Goal: Task Accomplishment & Management: Use online tool/utility

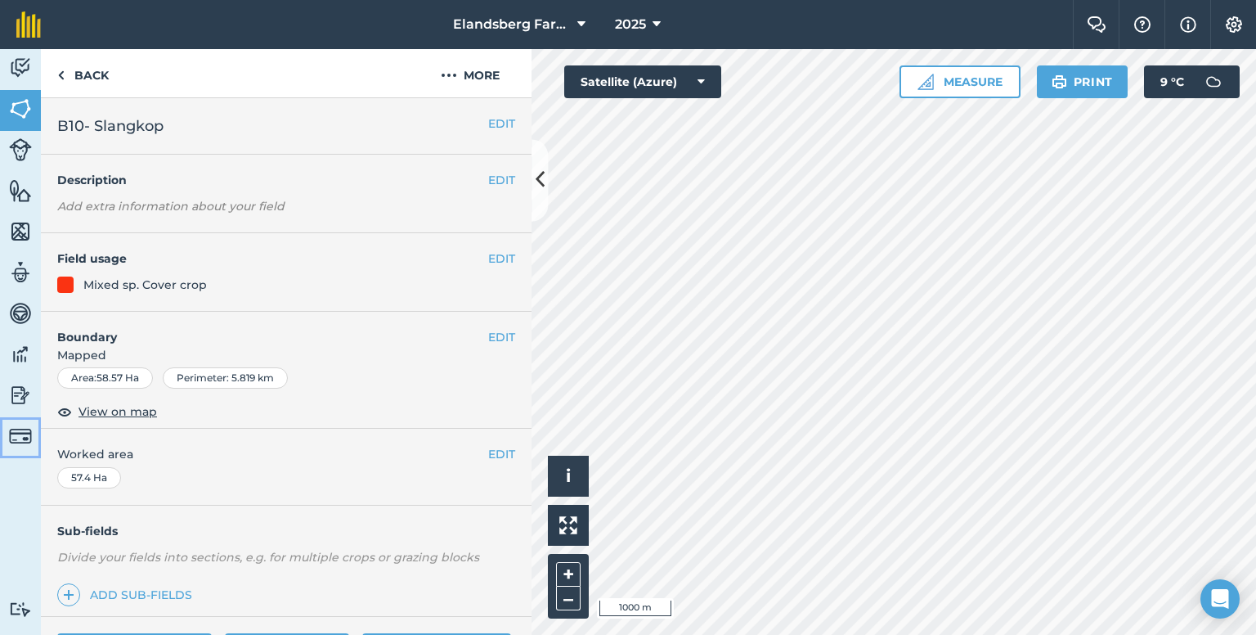
click at [20, 440] on img at bounding box center [20, 435] width 23 height 23
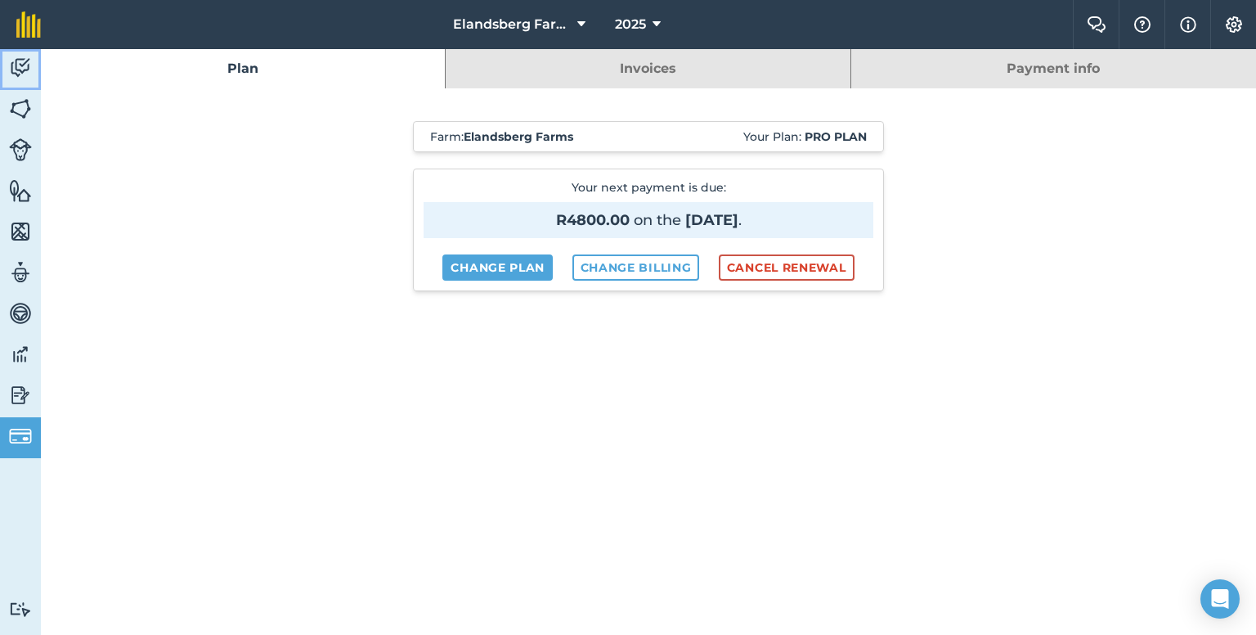
click at [26, 73] on img at bounding box center [20, 68] width 23 height 25
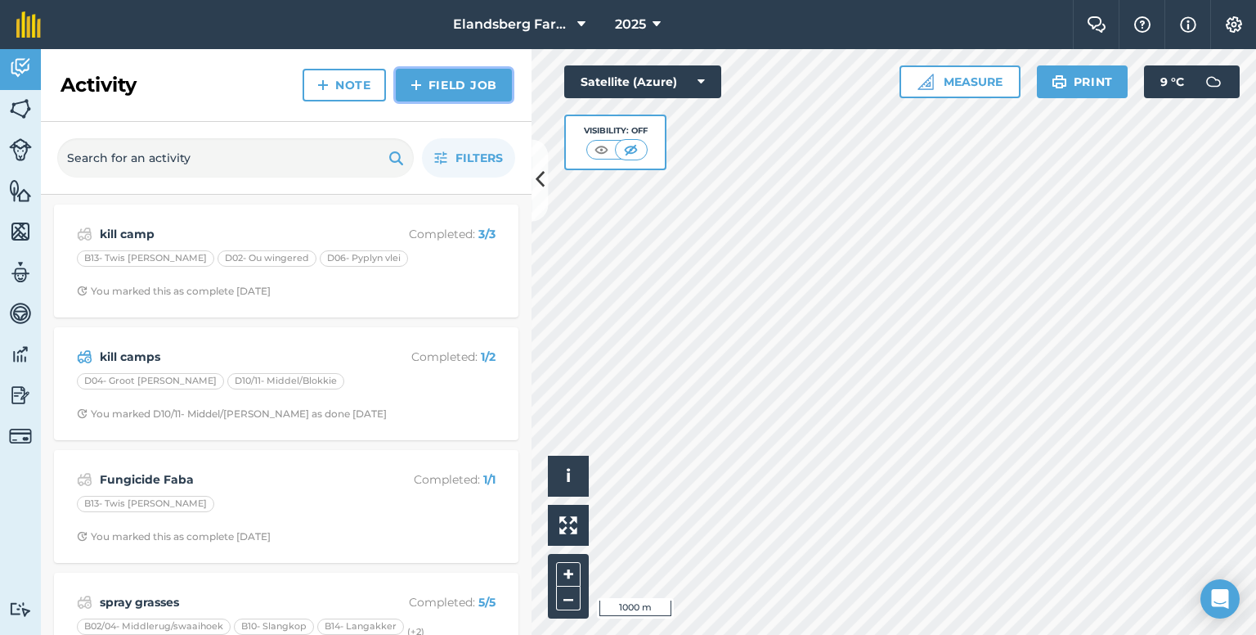
click at [428, 83] on link "Field Job" at bounding box center [454, 85] width 116 height 33
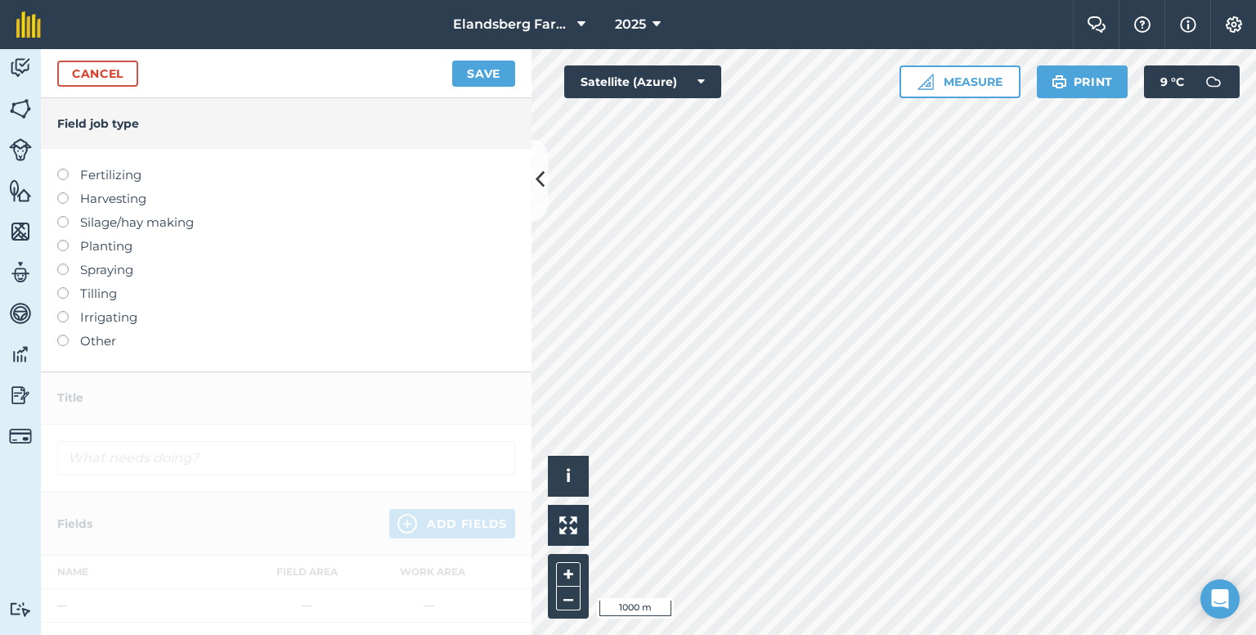
click at [62, 334] on label at bounding box center [68, 334] width 23 height 0
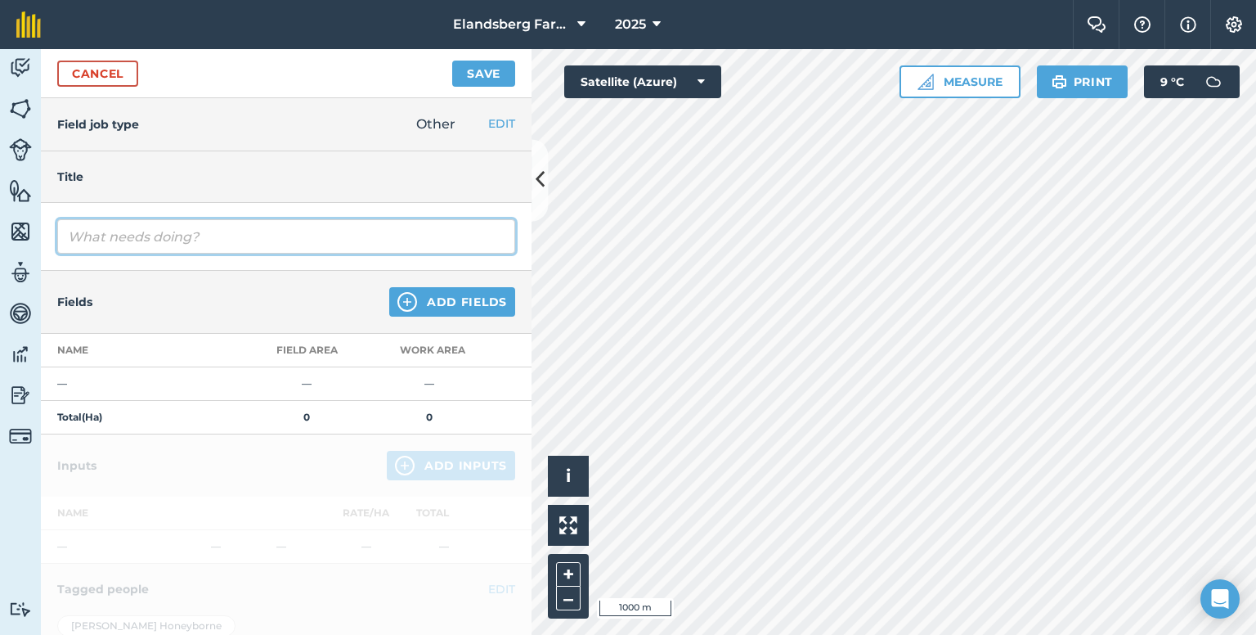
click at [132, 240] on input "text" at bounding box center [286, 236] width 458 height 34
click at [200, 236] on input "Cut silage" at bounding box center [286, 236] width 458 height 34
click at [92, 236] on input "Cut silage" at bounding box center [286, 236] width 458 height 34
type input "Cut oat silage"
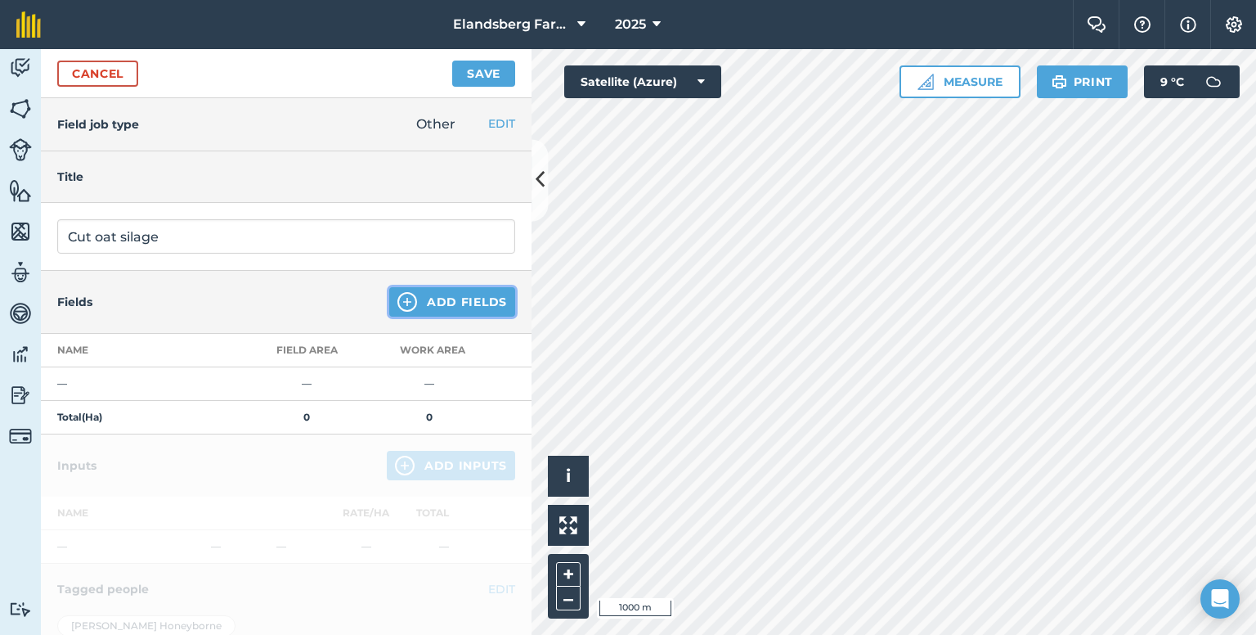
click at [432, 296] on button "Add Fields" at bounding box center [452, 301] width 126 height 29
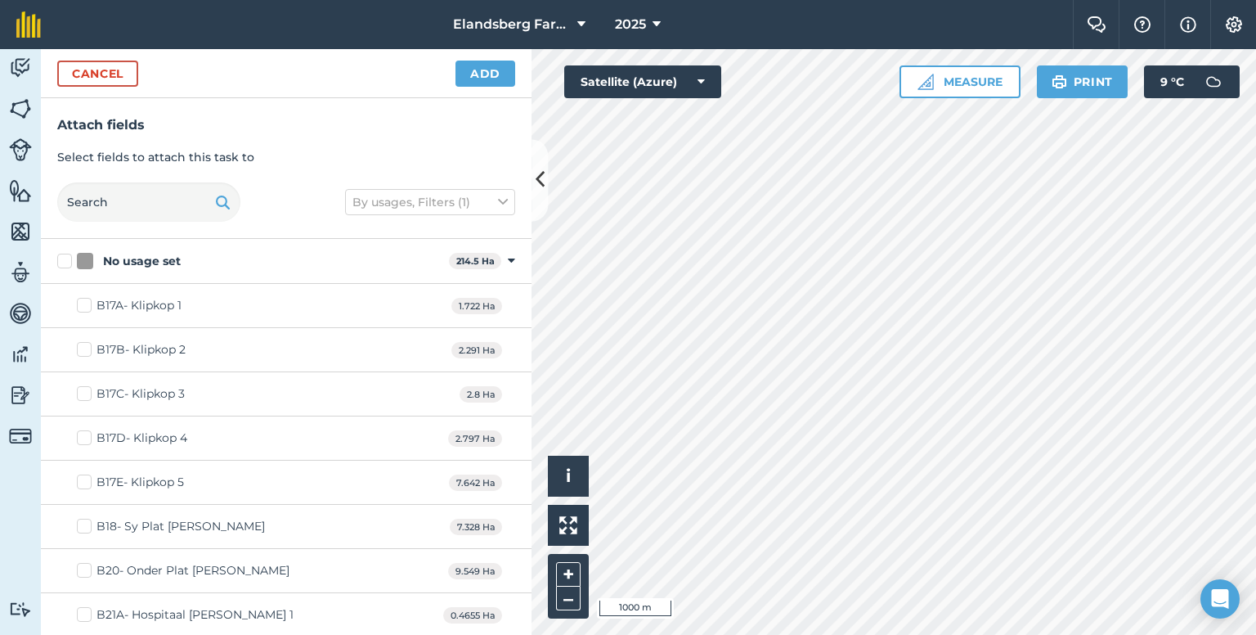
checkbox input "true"
click at [480, 73] on button "Add" at bounding box center [485, 74] width 60 height 26
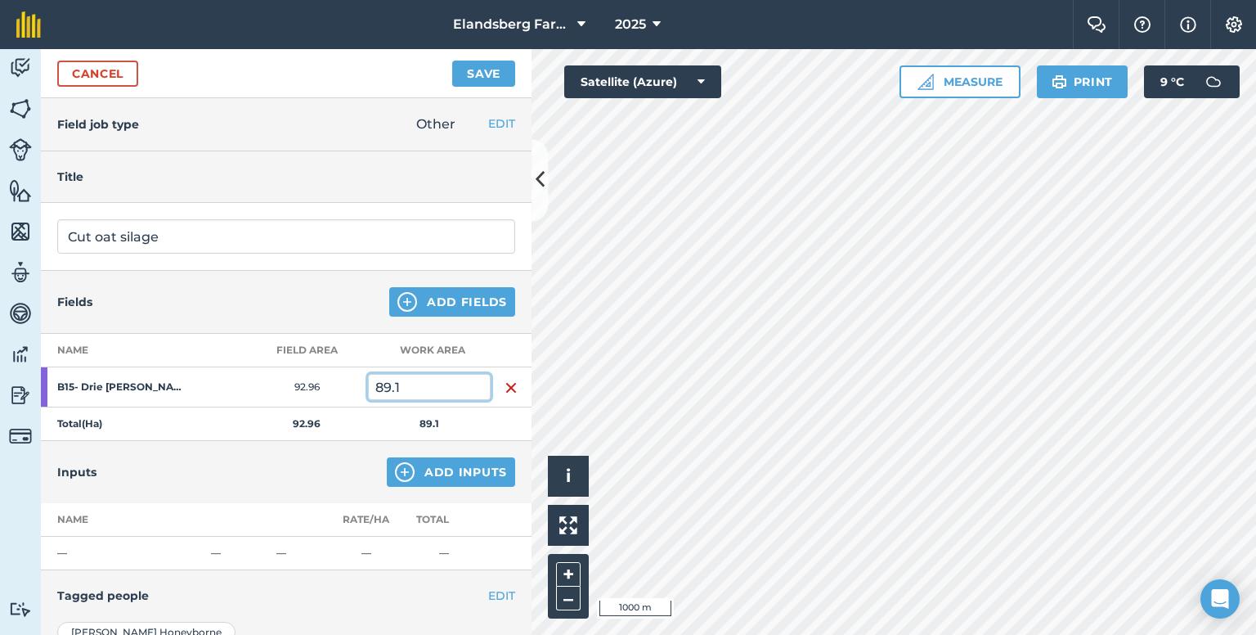
drag, startPoint x: 415, startPoint y: 384, endPoint x: 293, endPoint y: 370, distance: 123.4
click at [288, 377] on tr "B15- Drie [PERSON_NAME] 92.96 89.1" at bounding box center [286, 387] width 491 height 40
type input "40"
click at [312, 312] on div "Fields Add Fields" at bounding box center [286, 302] width 491 height 63
click at [471, 73] on button "Save" at bounding box center [483, 74] width 63 height 26
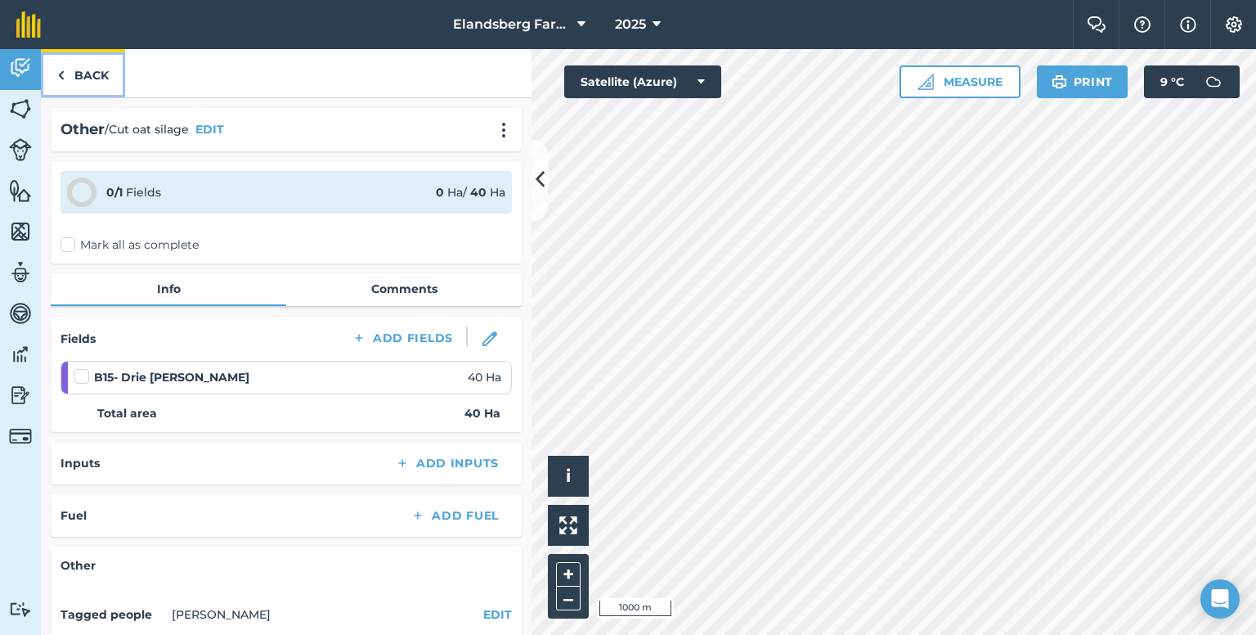
click at [63, 74] on img at bounding box center [60, 75] width 7 height 20
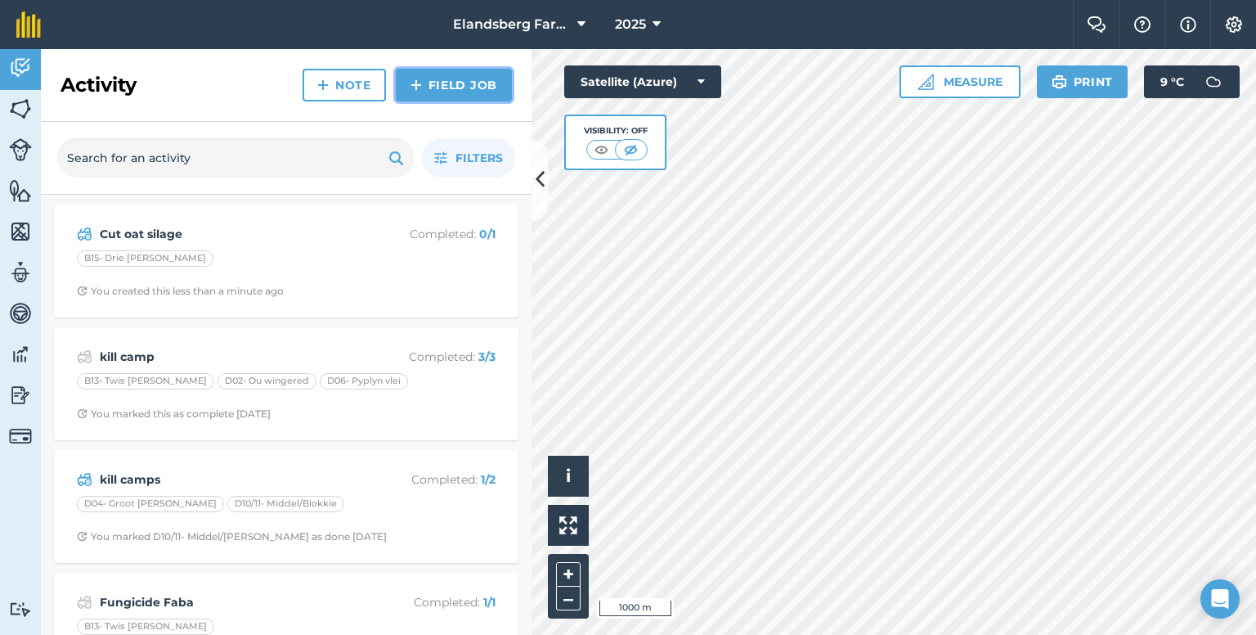
click at [410, 86] on img at bounding box center [415, 85] width 11 height 20
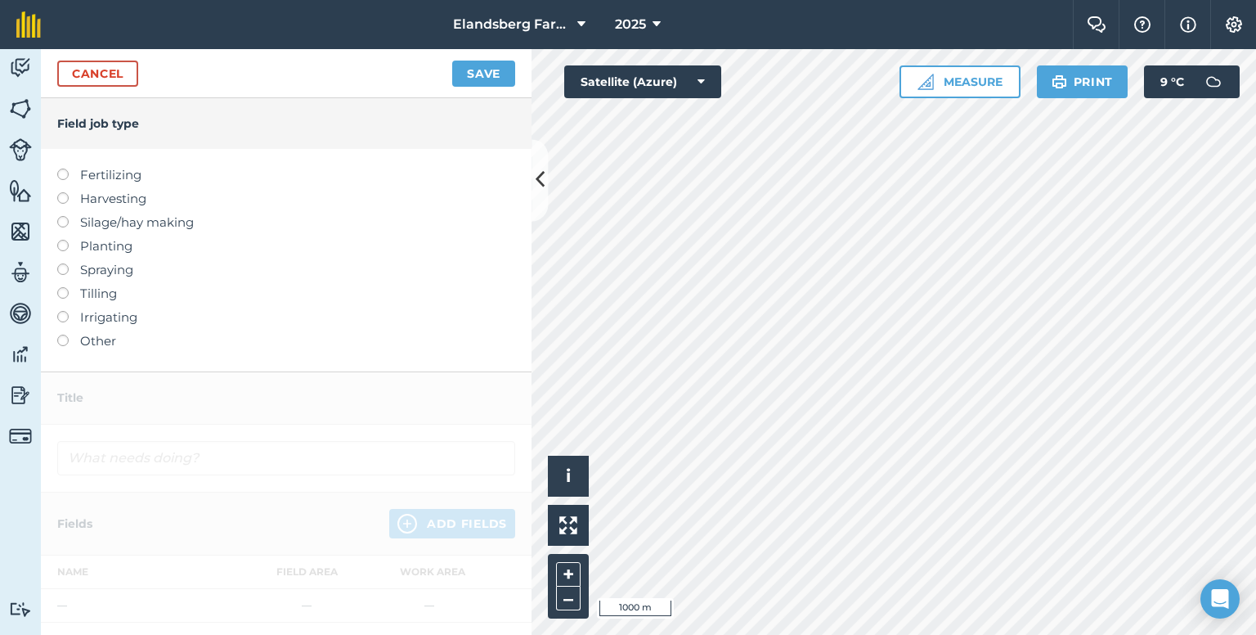
click at [65, 216] on label at bounding box center [68, 216] width 23 height 0
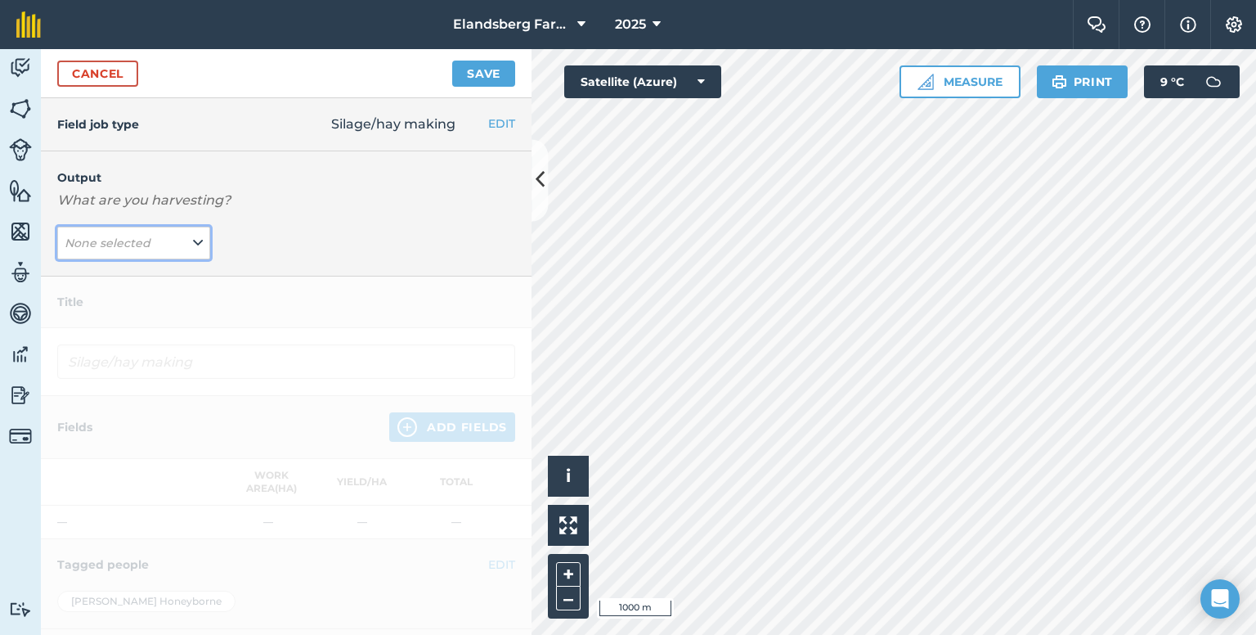
click at [177, 248] on button "None selected" at bounding box center [133, 242] width 153 height 33
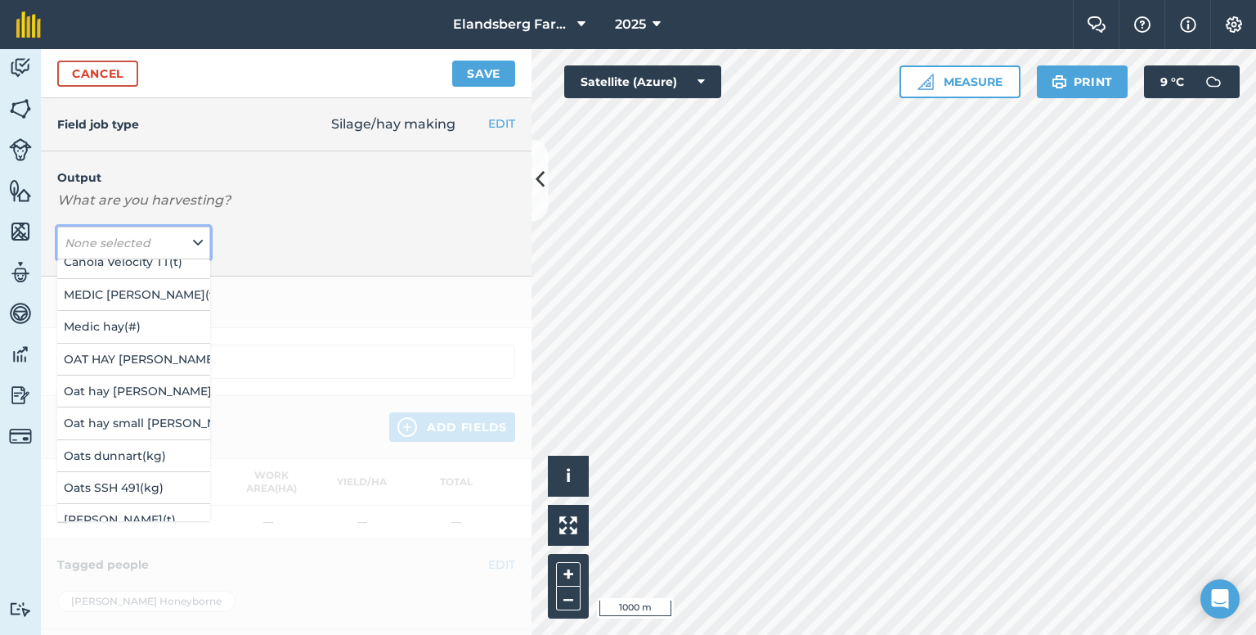
scroll to position [204, 0]
click at [128, 355] on button "OAT HAY [PERSON_NAME] ( t )" at bounding box center [133, 361] width 153 height 31
type input "Silage/hay making OAT HAY [PERSON_NAME]"
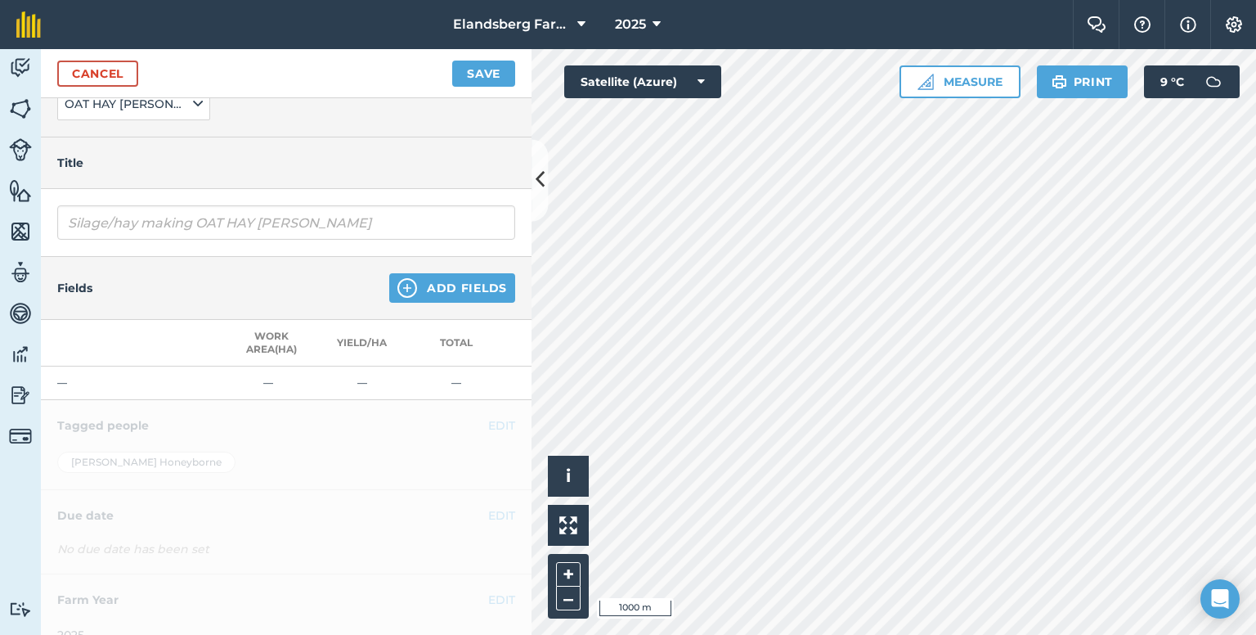
scroll to position [164, 0]
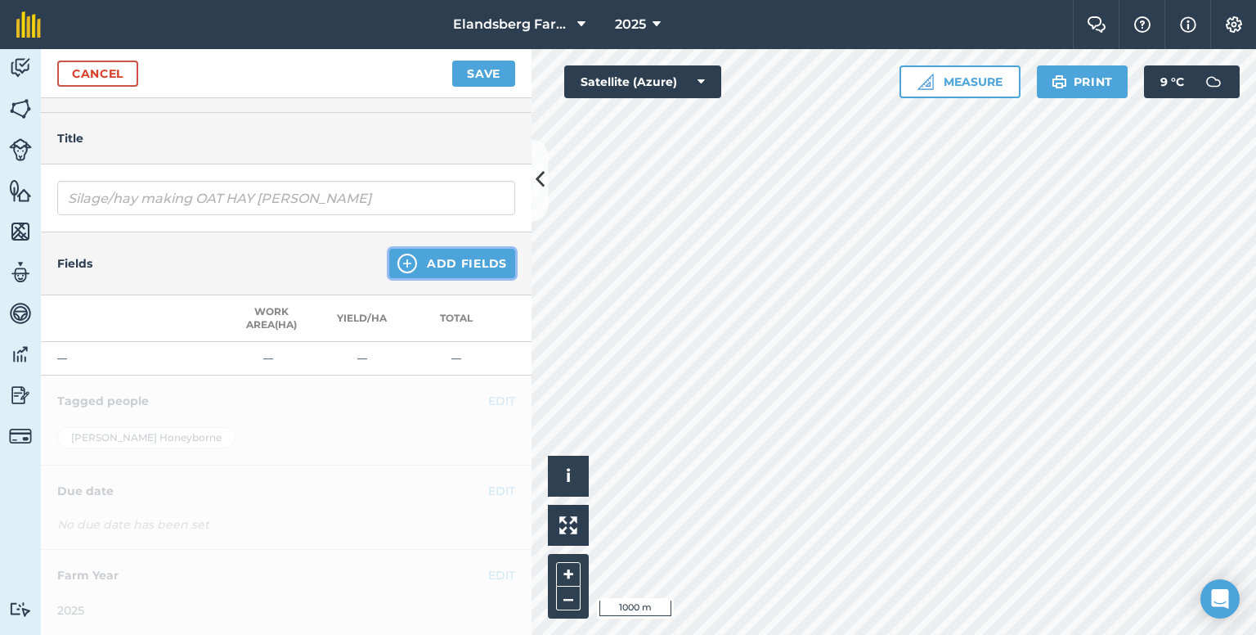
click at [406, 270] on button "Add Fields" at bounding box center [452, 263] width 126 height 29
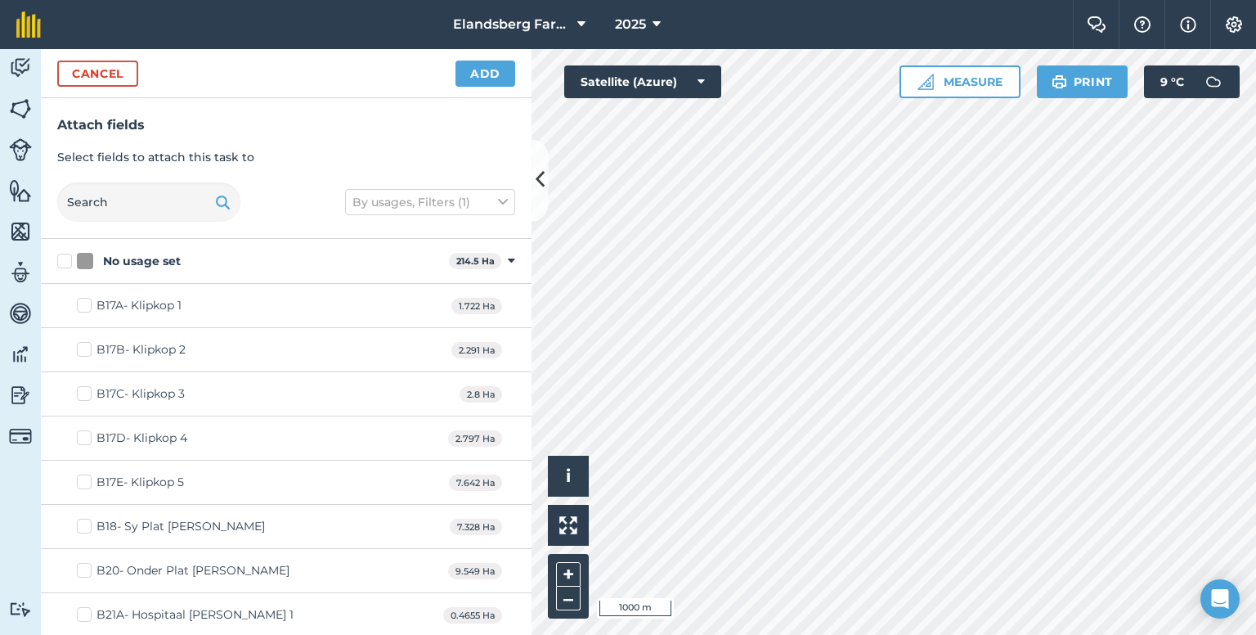
checkbox input "true"
click at [494, 73] on button "Add" at bounding box center [485, 74] width 60 height 26
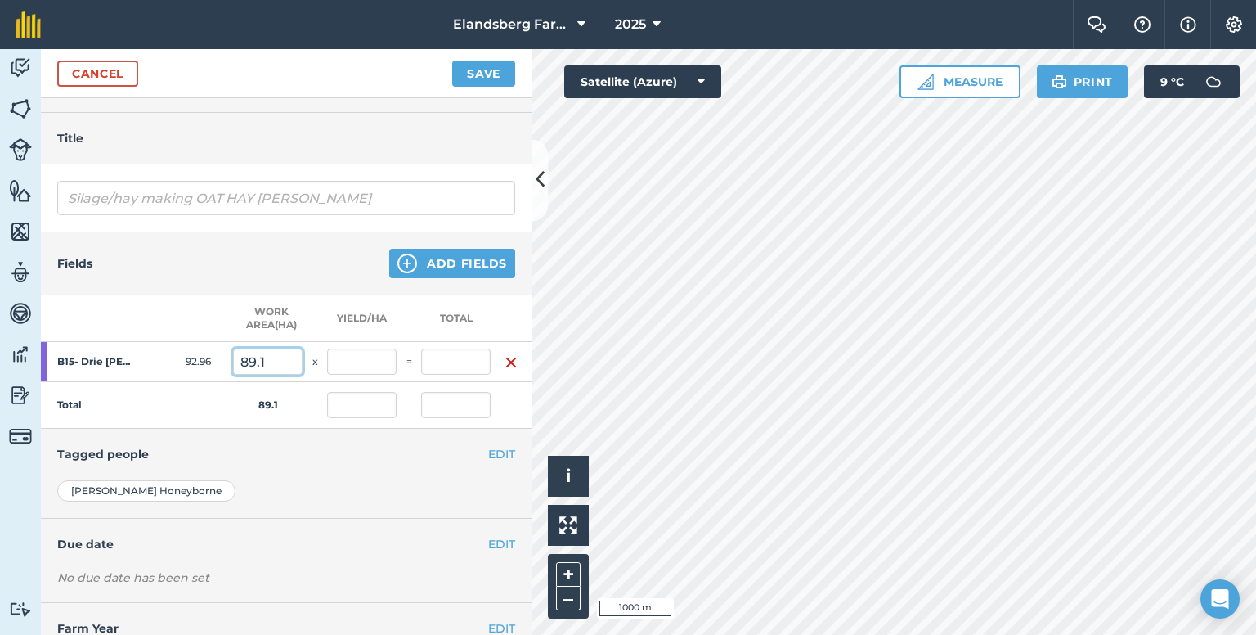
drag, startPoint x: 278, startPoint y: 365, endPoint x: 191, endPoint y: 354, distance: 87.3
click at [194, 357] on tr "B15- Drie [PERSON_NAME] 92.96 89.1 x =" at bounding box center [286, 362] width 491 height 40
type input "40"
type input "0"
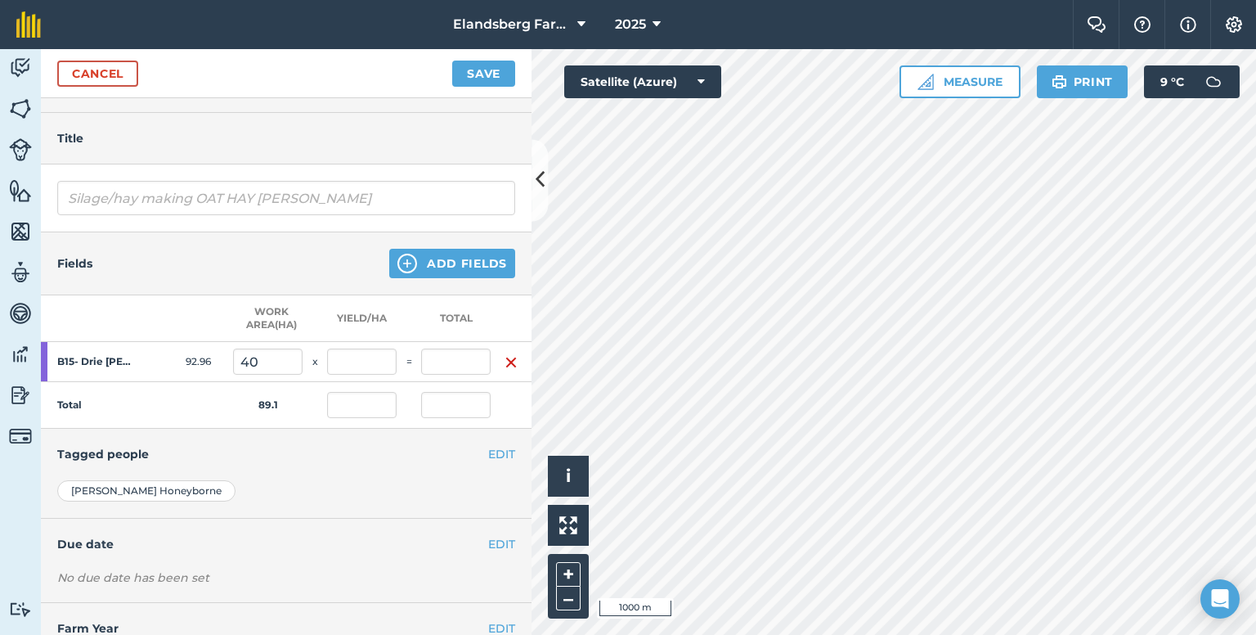
type input "0"
click at [203, 285] on div "Fields Add Fields" at bounding box center [286, 263] width 491 height 63
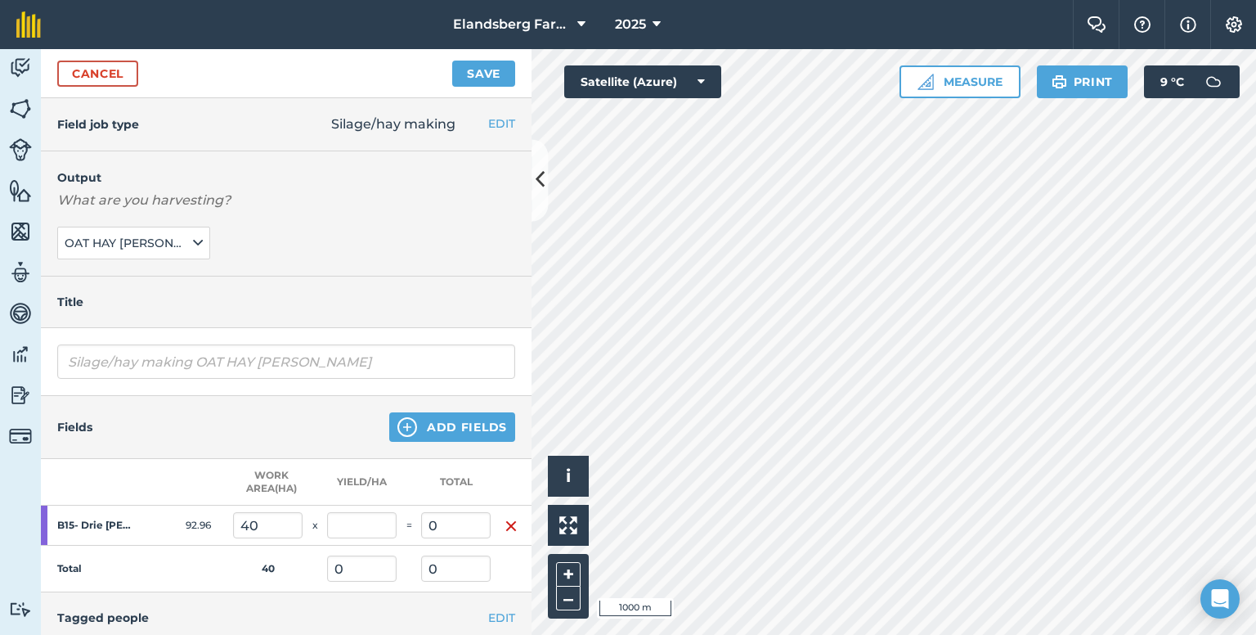
scroll to position [0, 0]
click at [488, 74] on button "Save" at bounding box center [483, 74] width 63 height 26
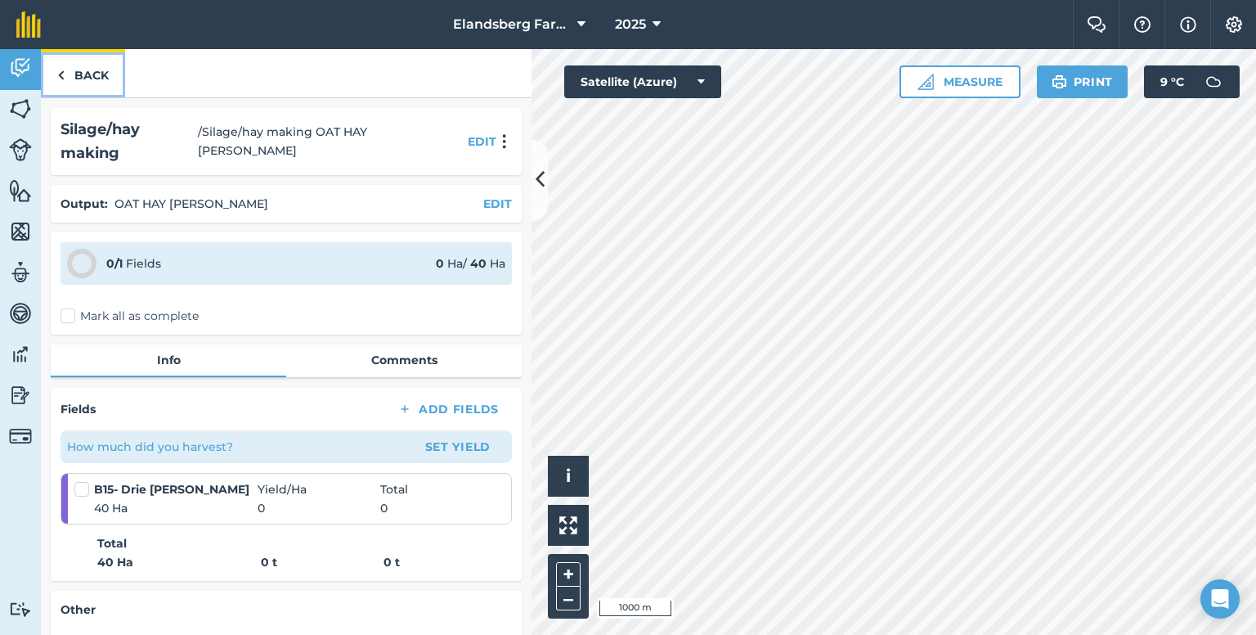
click at [88, 80] on link "Back" at bounding box center [83, 73] width 84 height 48
